Goal: Information Seeking & Learning: Learn about a topic

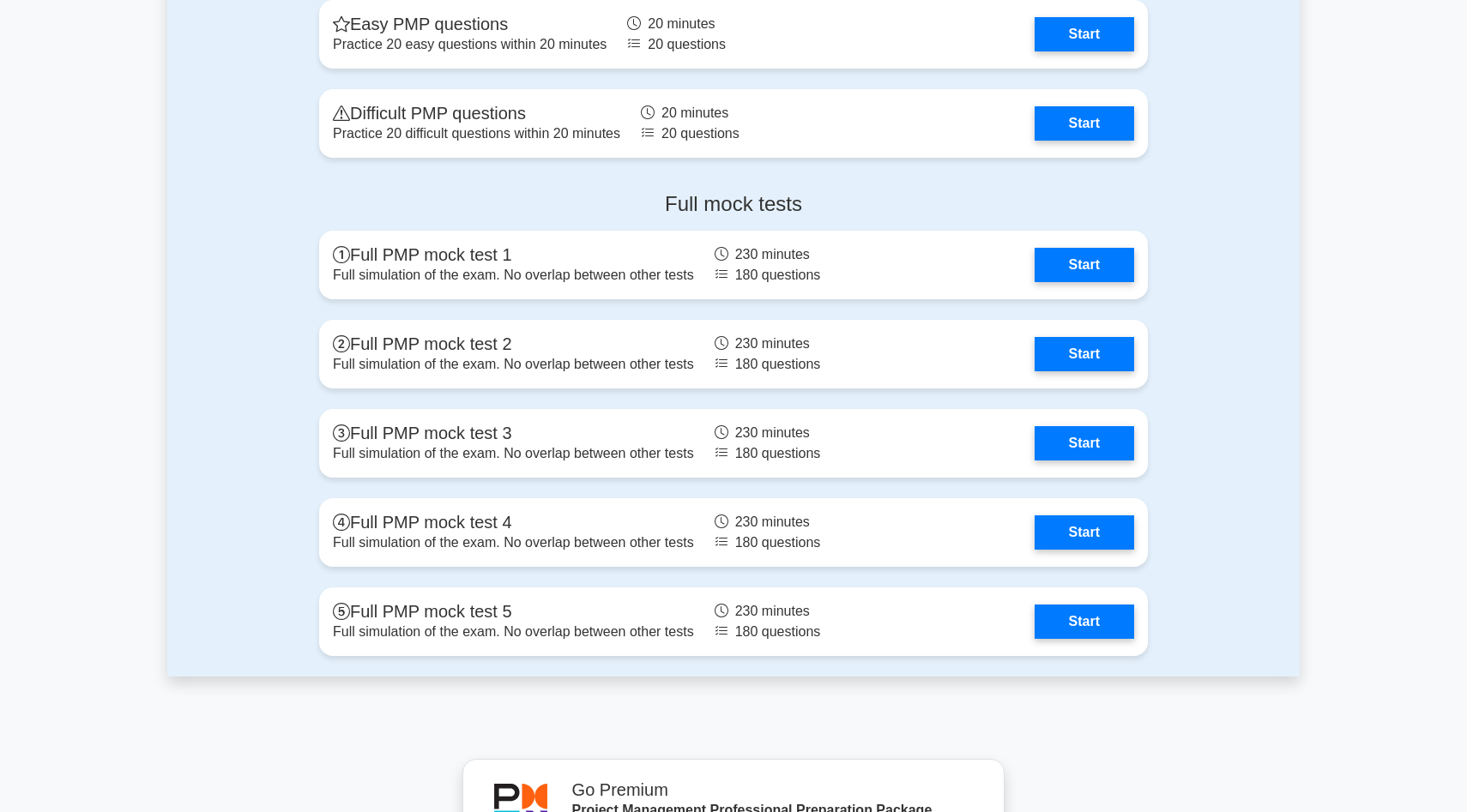
scroll to position [4781, 0]
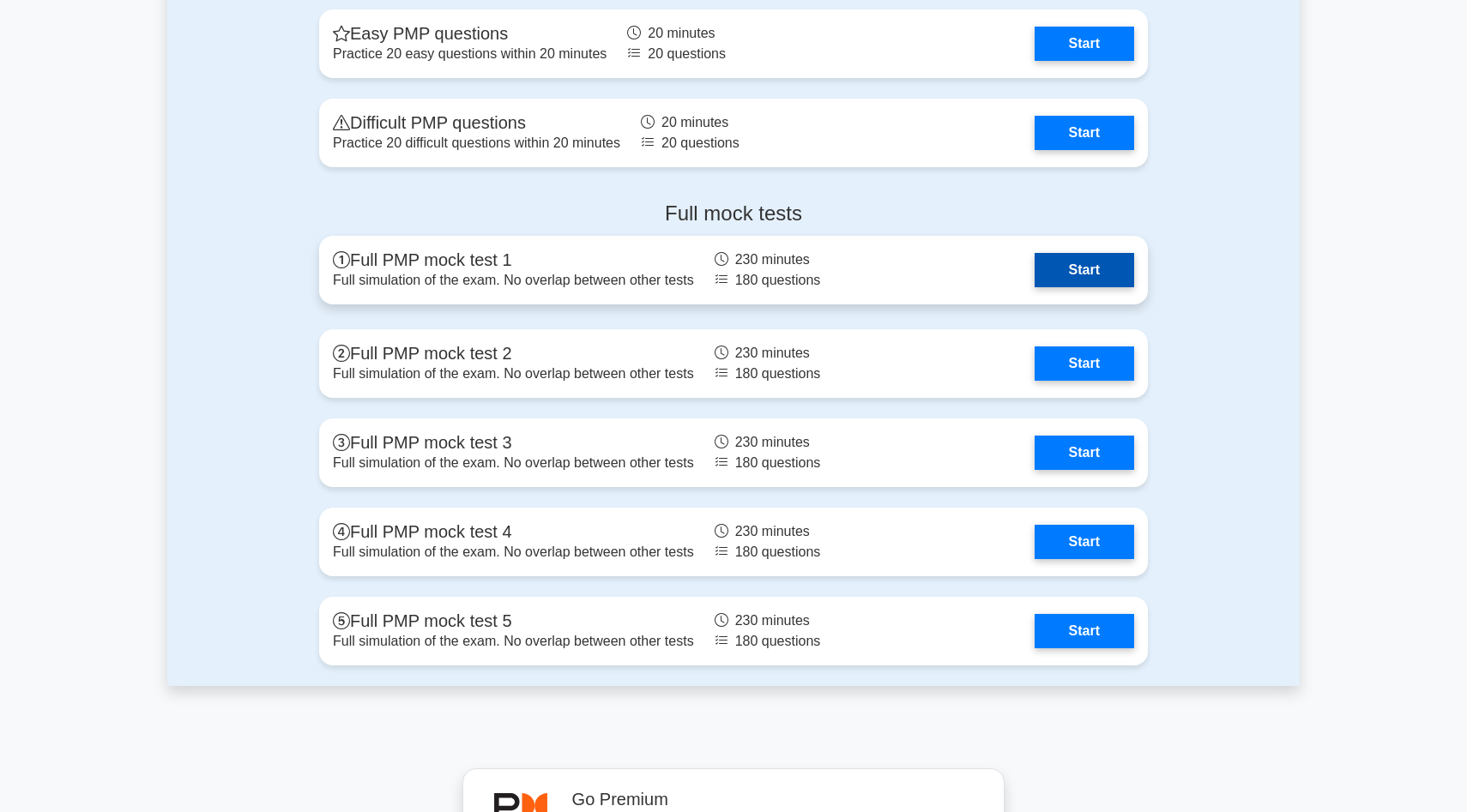
click at [1079, 286] on link "Start" at bounding box center [1084, 270] width 100 height 35
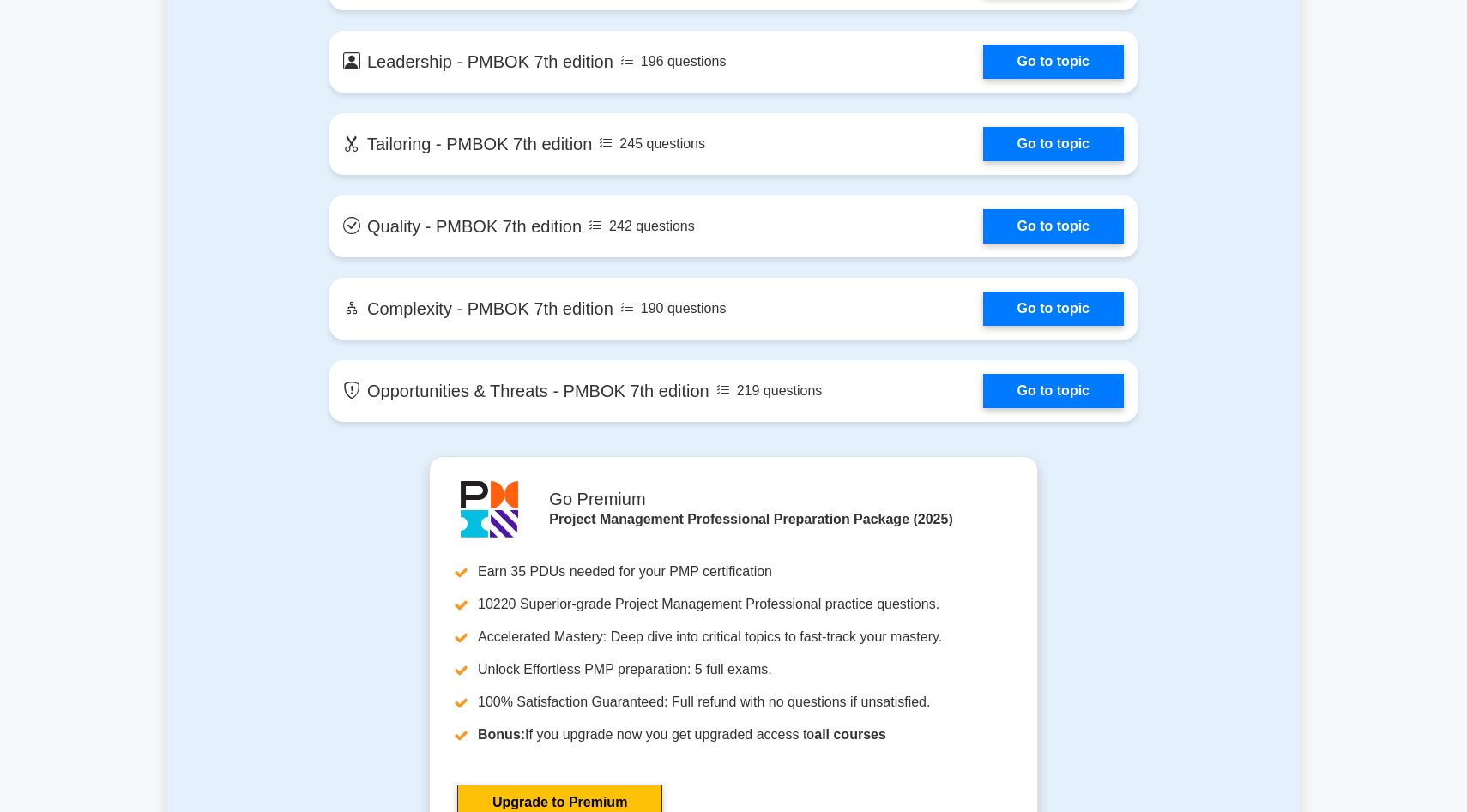
scroll to position [4225, 0]
